Goal: Find specific page/section: Find specific page/section

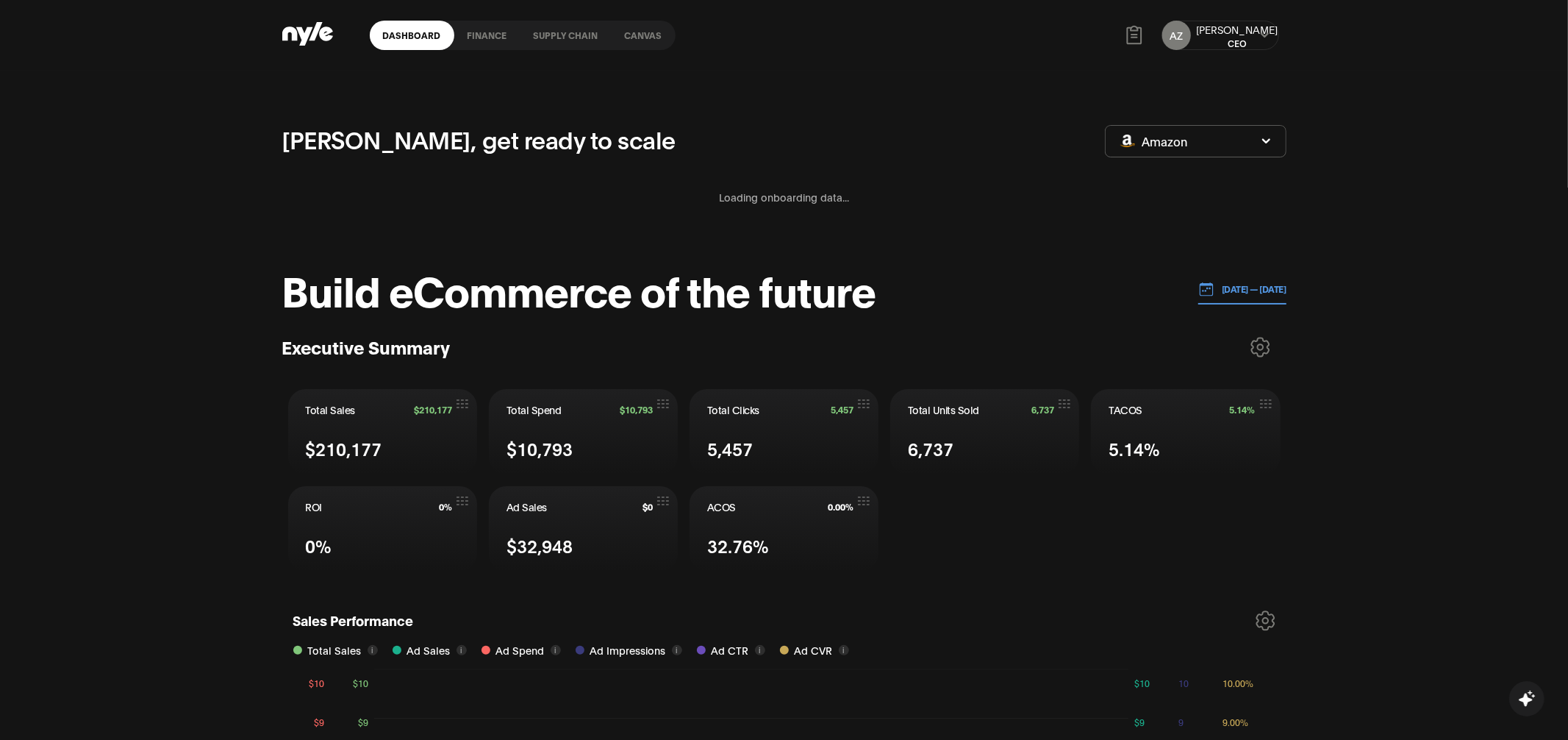
click at [646, 37] on link "Canvas" at bounding box center [643, 35] width 64 height 29
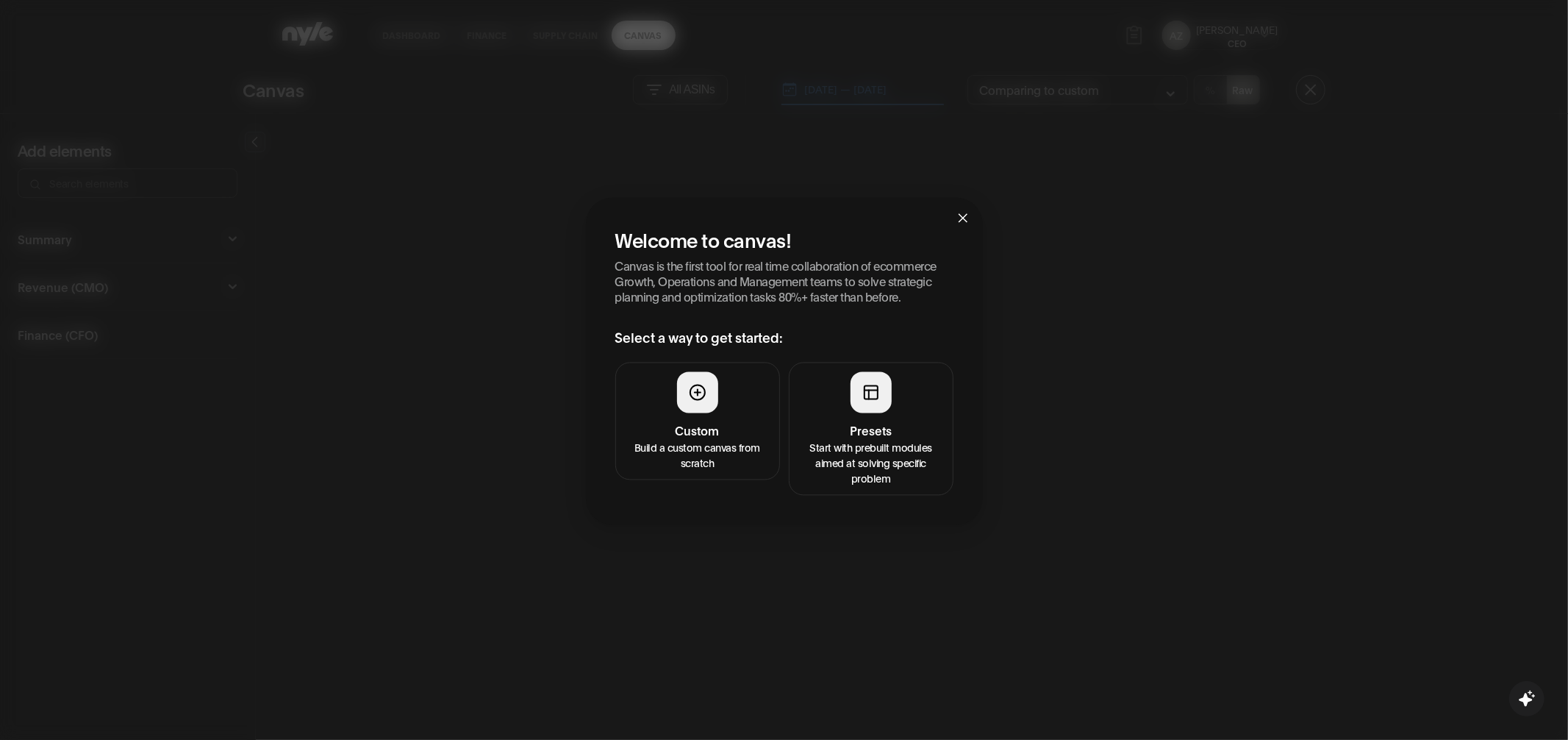
click at [865, 419] on button "Presets Start with prebuilt modules aimed at solving specific problem" at bounding box center [871, 428] width 165 height 133
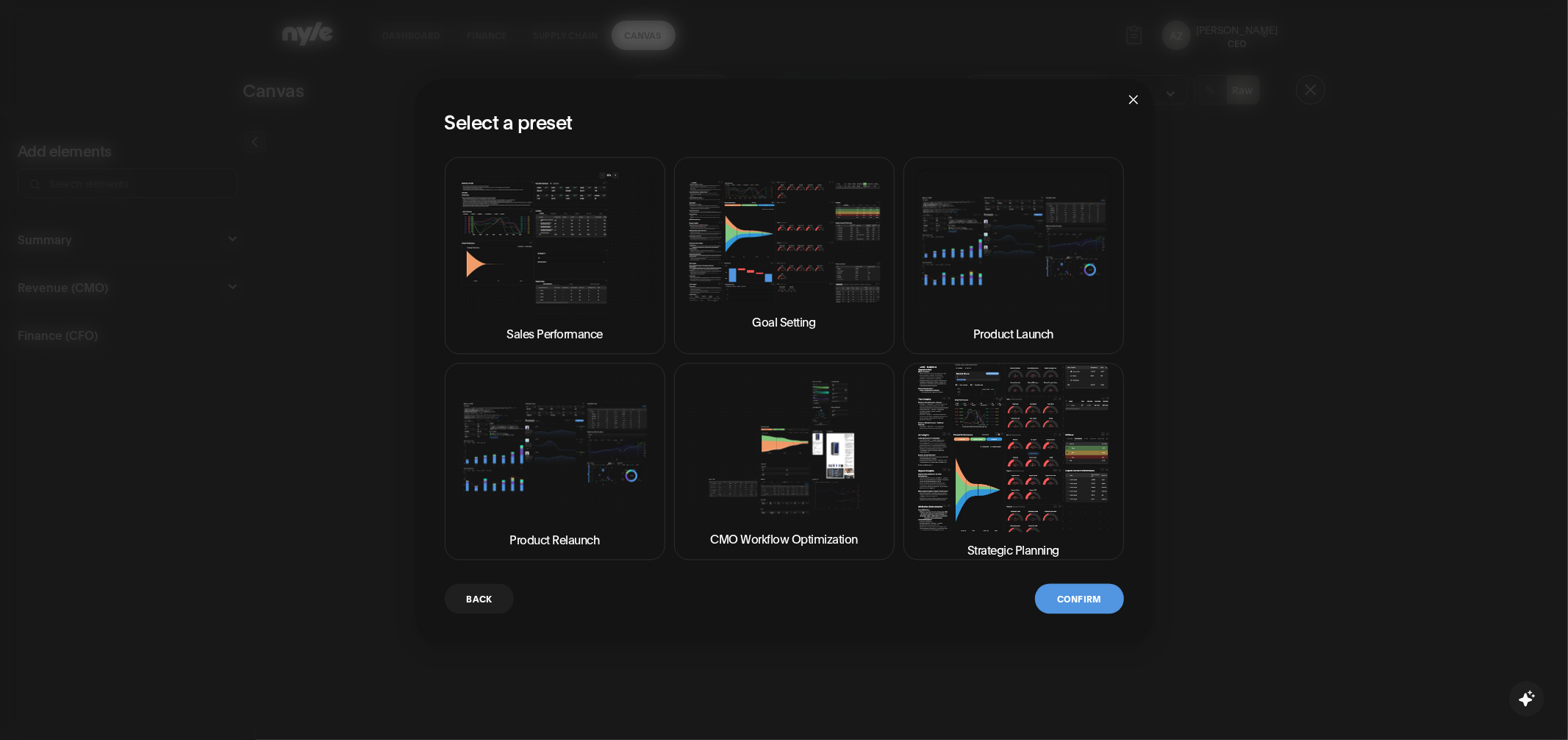
click at [989, 471] on img at bounding box center [1014, 447] width 196 height 167
click at [1083, 596] on button "Confirm" at bounding box center [1080, 599] width 88 height 30
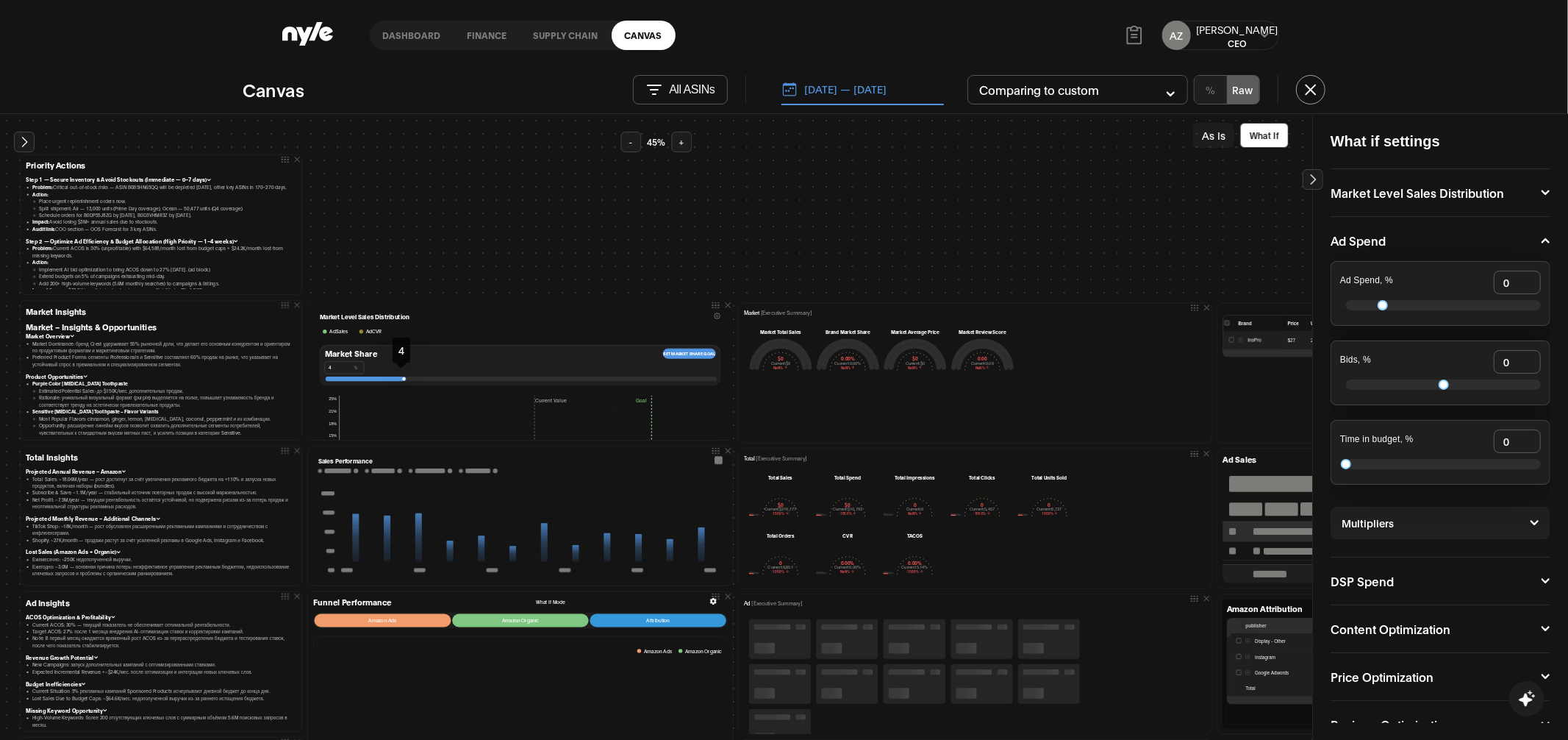
scroll to position [2, 0]
